Goal: Communication & Community: Answer question/provide support

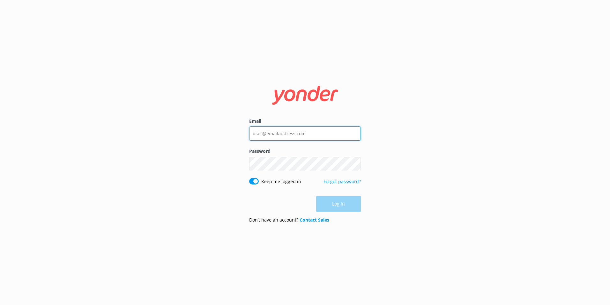
type input "[EMAIL_ADDRESS][DOMAIN_NAME]"
click at [347, 203] on div "Log in" at bounding box center [305, 204] width 112 height 16
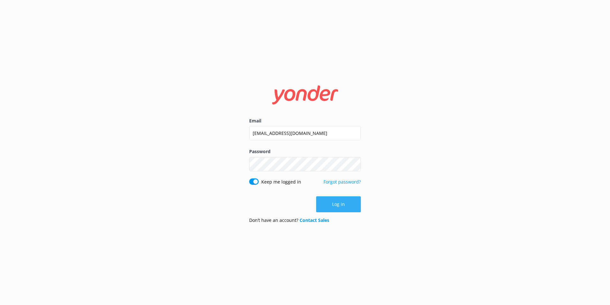
click at [347, 202] on button "Log in" at bounding box center [338, 204] width 45 height 16
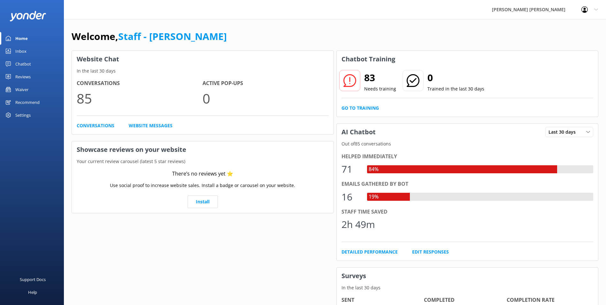
click at [30, 63] on div "Chatbot" at bounding box center [23, 63] width 16 height 13
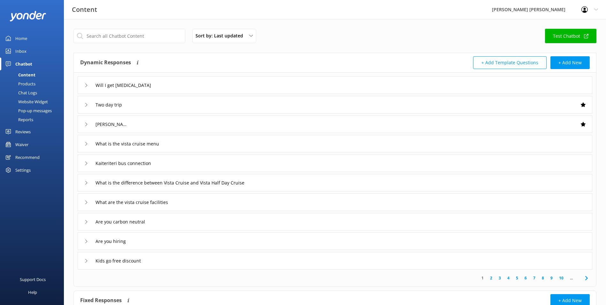
click at [22, 47] on div "Inbox" at bounding box center [20, 51] width 11 height 13
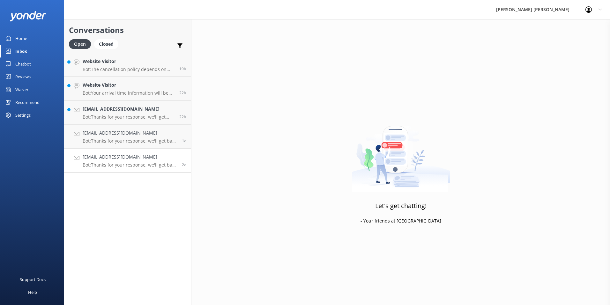
click at [122, 156] on h4 "harrybell1997@gmail.com" at bounding box center [130, 156] width 94 height 7
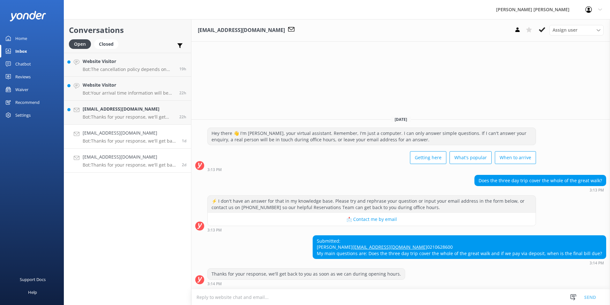
click at [121, 142] on p "Bot: Thanks for your response, we'll get back to you as soon as we can during o…" at bounding box center [130, 141] width 94 height 6
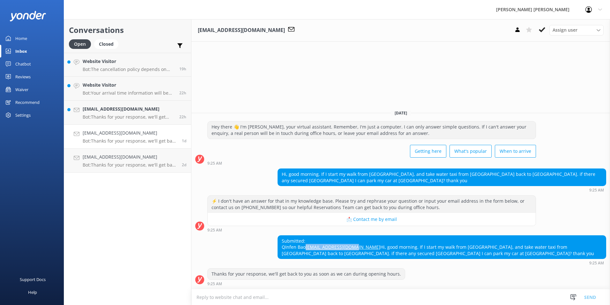
drag, startPoint x: 332, startPoint y: 241, endPoint x: 281, endPoint y: 241, distance: 51.4
click at [281, 241] on div "Submitted: QInfen Bao bao.qinfen@gmail.com Hi, good morning. If I start my walk…" at bounding box center [442, 246] width 328 height 23
copy link "bao.qinfen@gmail.com"
click at [336, 266] on div "Submitted: QInfen Bao bao.qinfen@gmail.com Hi, good morning. If I start my walk…" at bounding box center [401, 251] width 419 height 33
click at [539, 26] on icon at bounding box center [542, 29] width 6 height 6
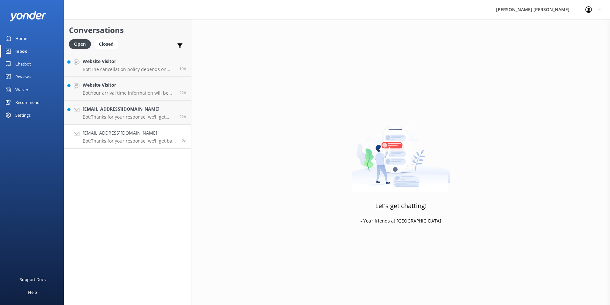
click at [114, 138] on p "Bot: Thanks for your response, we'll get back to you as soon as we can during o…" at bounding box center [130, 141] width 94 height 6
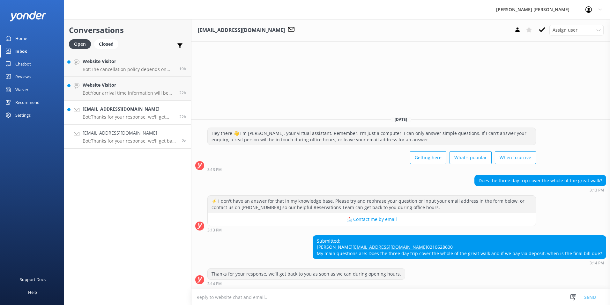
click at [124, 118] on p "Bot: Thanks for your response, we'll get back to you as soon as we can during o…" at bounding box center [129, 117] width 92 height 6
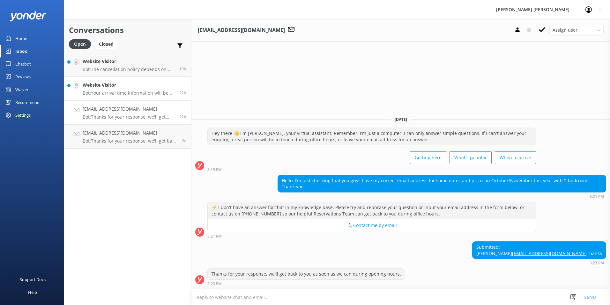
click at [126, 84] on h4 "Website Visitor" at bounding box center [129, 84] width 92 height 7
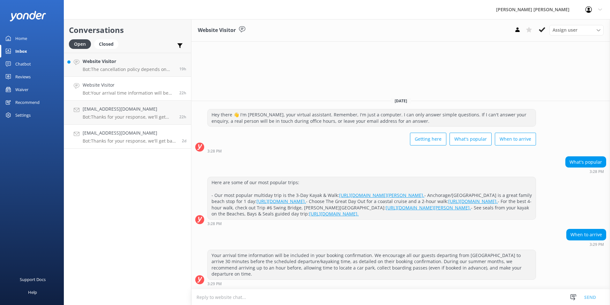
click at [104, 140] on p "Bot: Thanks for your response, we'll get back to you as soon as we can during o…" at bounding box center [130, 141] width 94 height 6
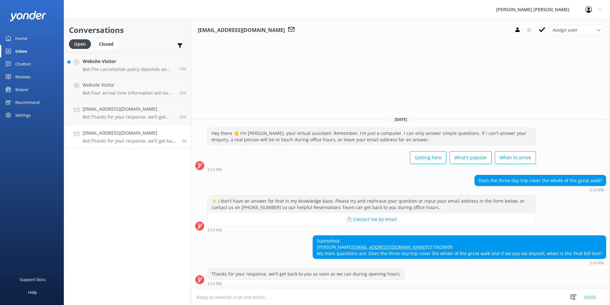
click at [283, 299] on textarea at bounding box center [401, 297] width 419 height 16
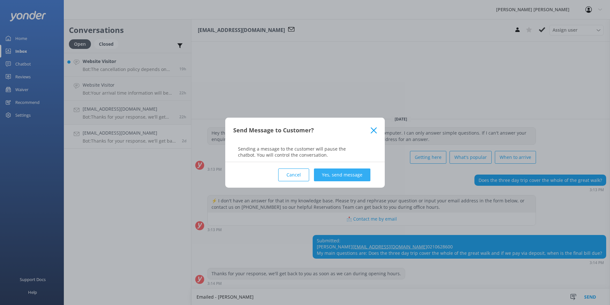
type textarea "Emailed - Olivia"
click at [333, 174] on button "Yes, send message" at bounding box center [342, 174] width 57 height 13
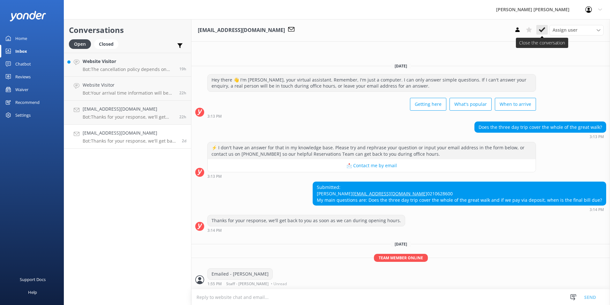
click at [541, 29] on icon at bounding box center [542, 29] width 6 height 6
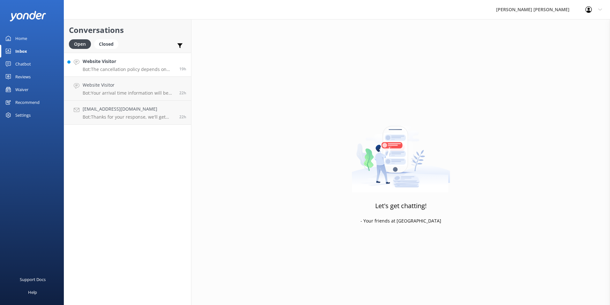
click at [113, 67] on p "Bot: The cancellation policy depends on the type of trip you are on. You can fi…" at bounding box center [129, 69] width 92 height 6
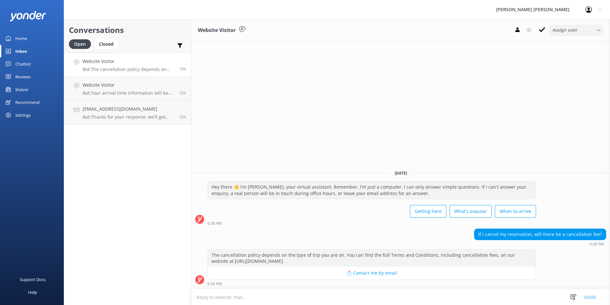
click at [602, 29] on div "Assign user Dianna - Wilsons Lucy - Wilsons Staff - Wilsons Sandra" at bounding box center [577, 30] width 54 height 10
click at [518, 71] on div "Website Visitor Assign user Dianna - Wilsons Lucy - Wilsons Staff - Wilsons San…" at bounding box center [401, 161] width 419 height 285
click at [539, 28] on button at bounding box center [542, 30] width 11 height 10
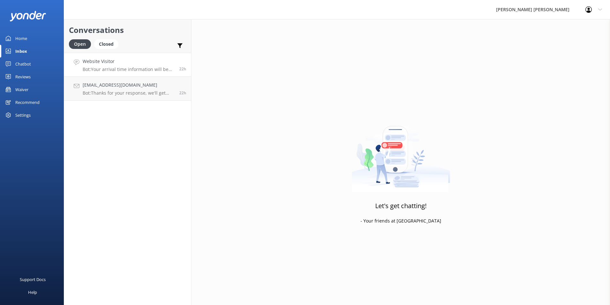
click at [115, 62] on h4 "Website Visitor" at bounding box center [129, 61] width 92 height 7
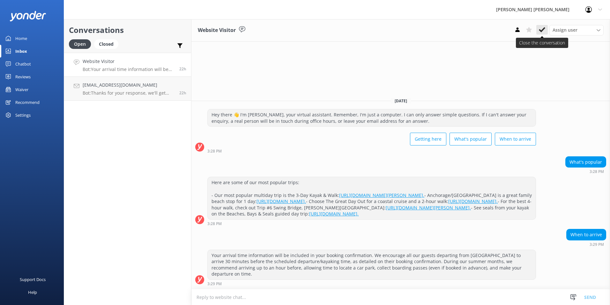
click at [542, 31] on use at bounding box center [542, 29] width 6 height 5
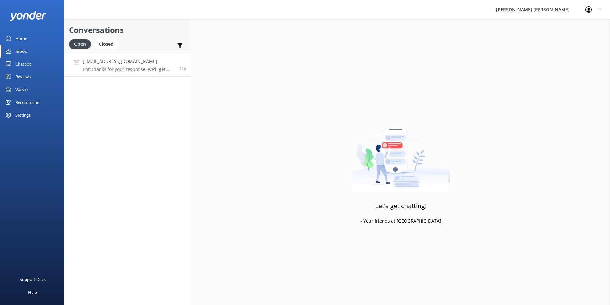
click at [124, 70] on p "Bot: Thanks for your response, we'll get back to you as soon as we can during o…" at bounding box center [129, 69] width 92 height 6
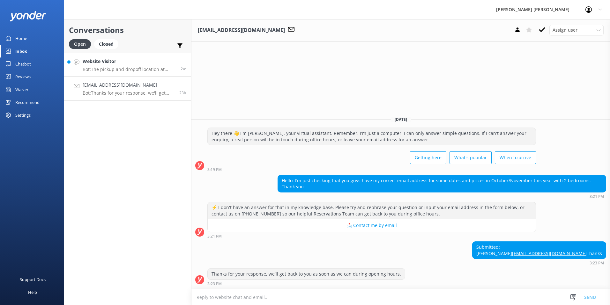
click at [131, 69] on p "Bot: The pickup and dropoff location at Awaroa is at the sandspit close to the …" at bounding box center [129, 69] width 93 height 6
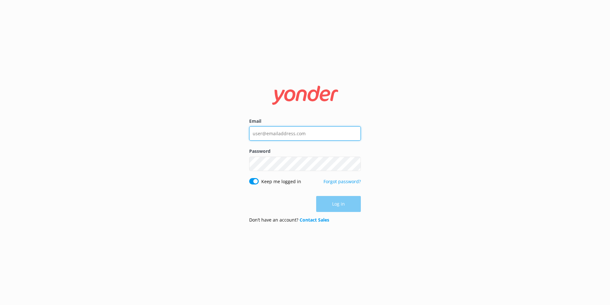
type input "[EMAIL_ADDRESS][DOMAIN_NAME]"
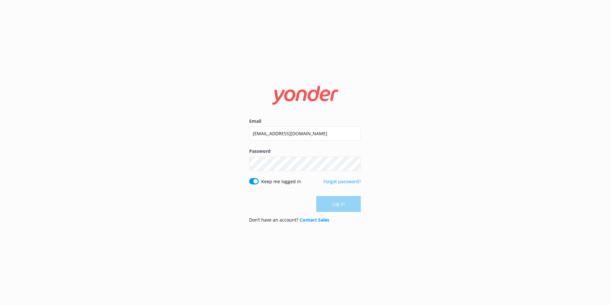
drag, startPoint x: 0, startPoint y: 0, endPoint x: 343, endPoint y: 203, distance: 399.2
click at [343, 203] on div "Log in" at bounding box center [305, 204] width 112 height 16
click at [346, 205] on button "Log in" at bounding box center [338, 204] width 45 height 16
